Goal: Task Accomplishment & Management: Manage account settings

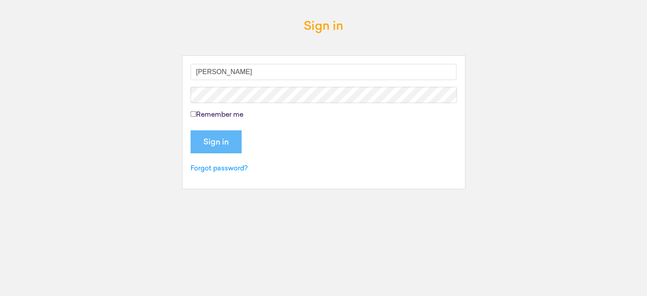
click at [192, 112] on input "Remember me" at bounding box center [194, 114] width 6 height 6
checkbox input "true"
click at [211, 136] on input "Sign in" at bounding box center [216, 141] width 51 height 23
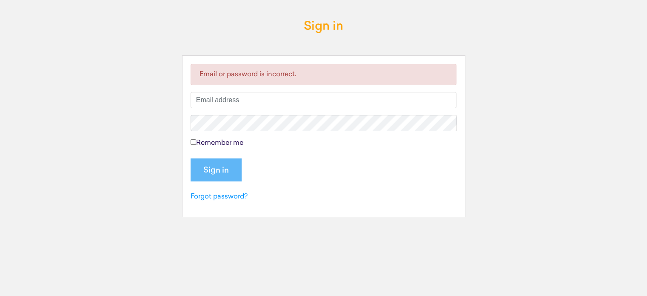
click at [237, 98] on input "text" at bounding box center [324, 100] width 266 height 16
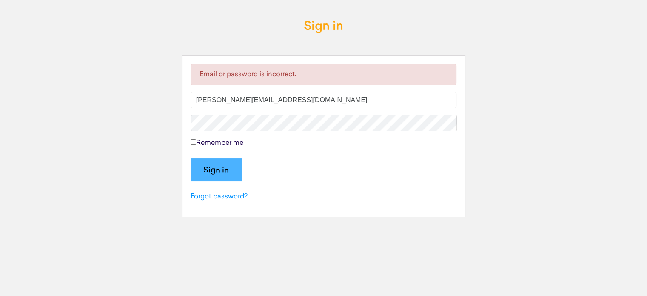
type input "[PERSON_NAME][EMAIL_ADDRESS][DOMAIN_NAME]"
click at [206, 168] on input "Sign in" at bounding box center [216, 169] width 51 height 23
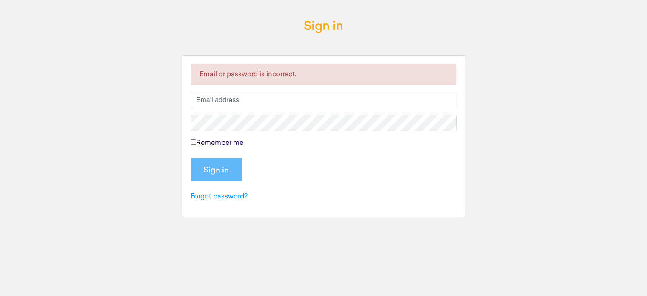
click at [195, 146] on label "Remember me" at bounding box center [217, 143] width 53 height 10
click at [195, 145] on input "Remember me" at bounding box center [194, 142] width 6 height 6
checkbox input "true"
click at [209, 103] on input "text" at bounding box center [324, 100] width 266 height 16
type input "[PERSON_NAME][EMAIL_ADDRESS][DOMAIN_NAME]"
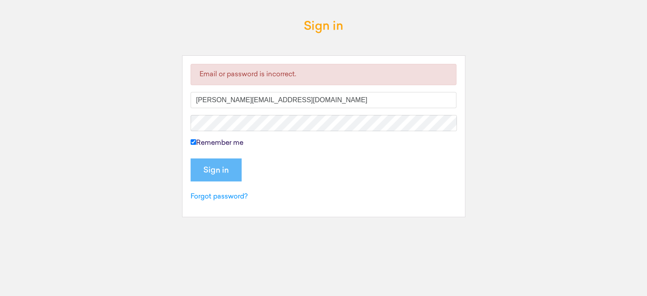
click at [203, 114] on fieldset "Email or password is incorrect. alexander@si-financial.co.uk Remember me" at bounding box center [324, 111] width 266 height 94
click at [207, 163] on input "Sign in" at bounding box center [216, 169] width 51 height 23
type input "alexander@si-financial.co.uk"
click at [225, 165] on input "Sign in" at bounding box center [216, 169] width 51 height 23
click at [194, 141] on input "Remember me" at bounding box center [194, 142] width 6 height 6
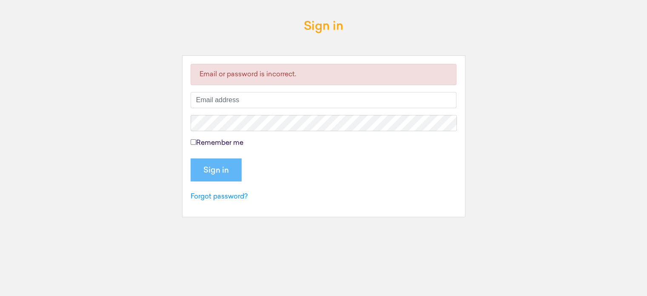
checkbox input "true"
click at [218, 104] on input "text" at bounding box center [324, 100] width 266 height 16
type input "[PERSON_NAME][EMAIL_ADDRESS][DOMAIN_NAME]"
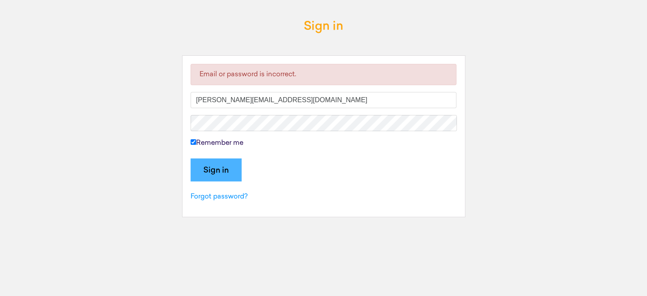
click at [205, 165] on input "Sign in" at bounding box center [216, 169] width 51 height 23
